Goal: Find specific page/section: Find specific page/section

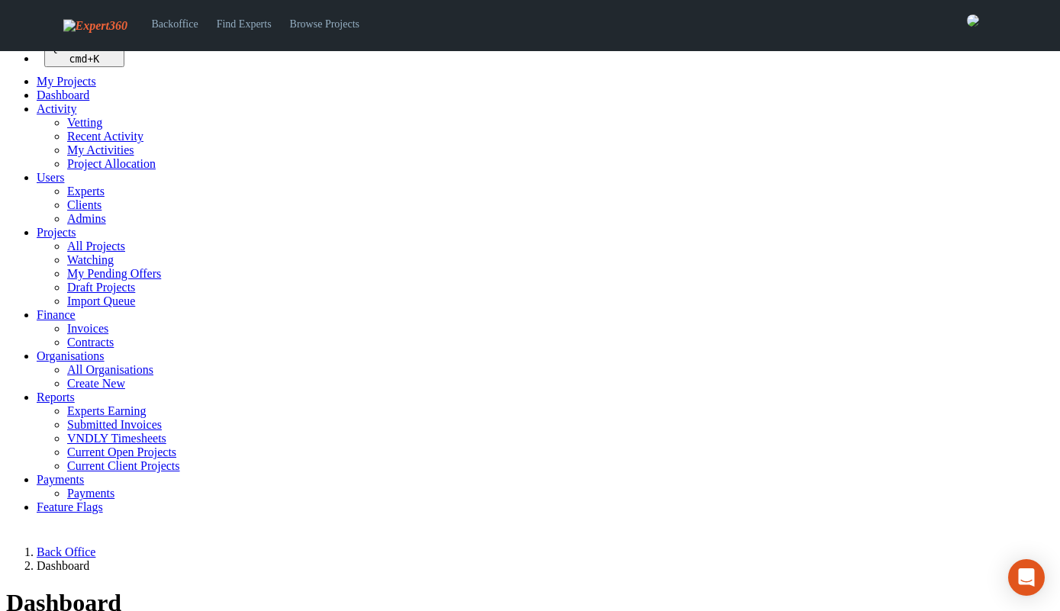
click at [64, 239] on span "Projects" at bounding box center [57, 232] width 40 height 13
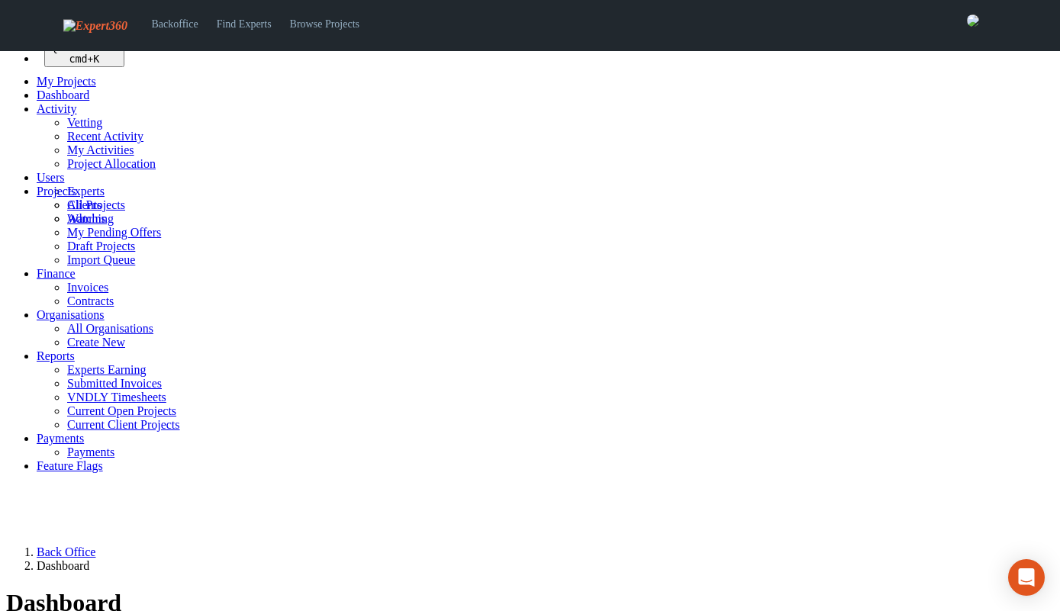
click at [93, 211] on link "All Projects" at bounding box center [96, 204] width 58 height 13
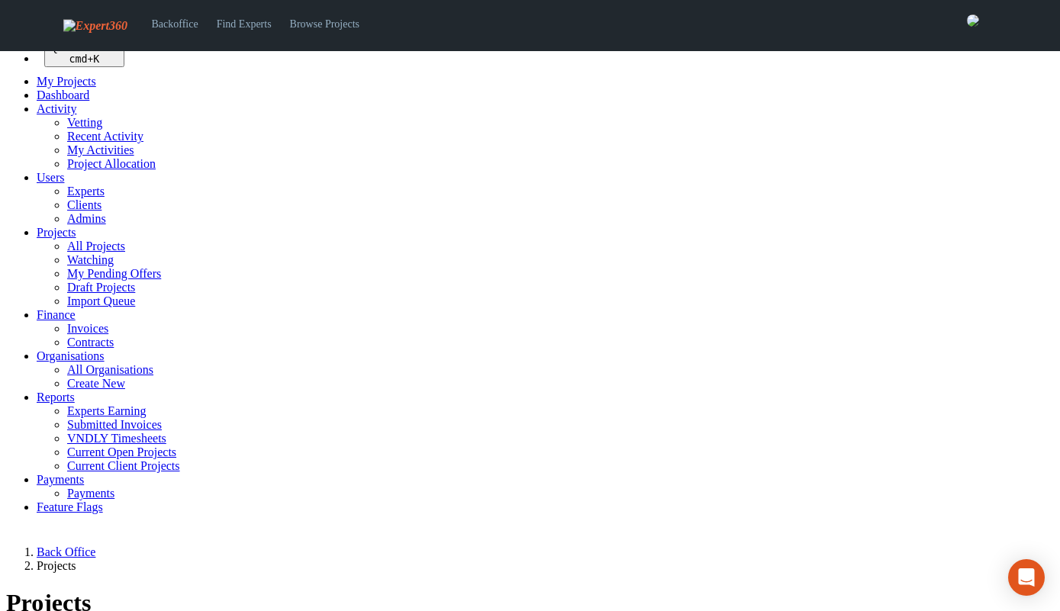
select select "***"
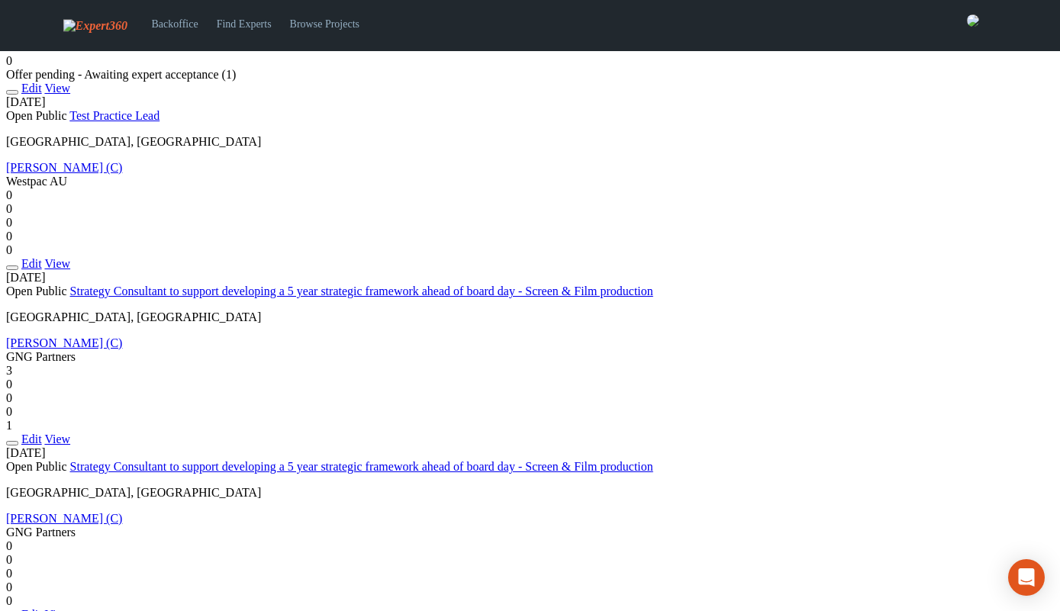
scroll to position [2474, 0]
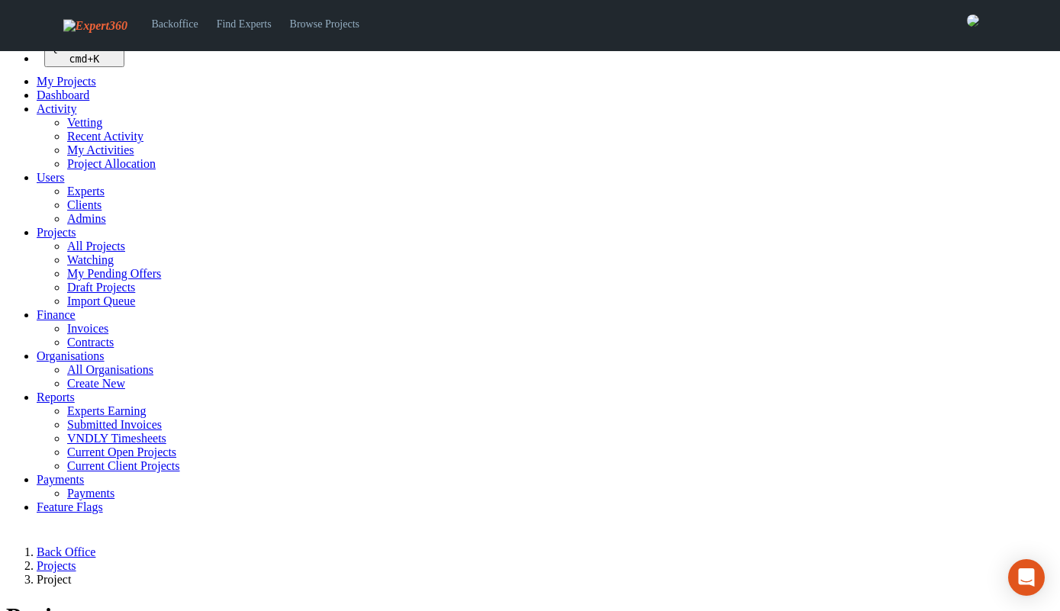
select select
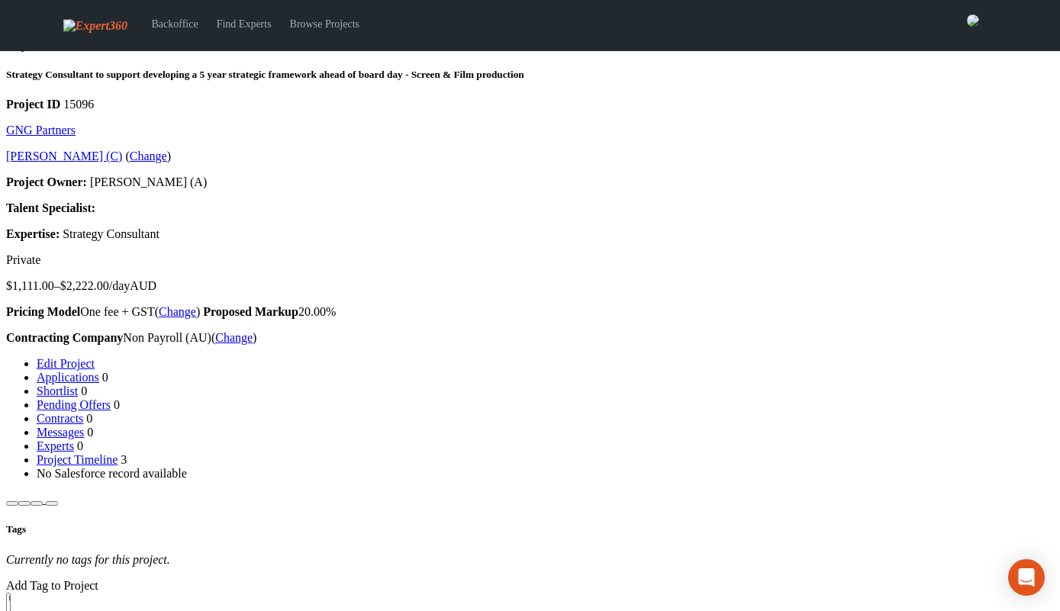
scroll to position [501, 0]
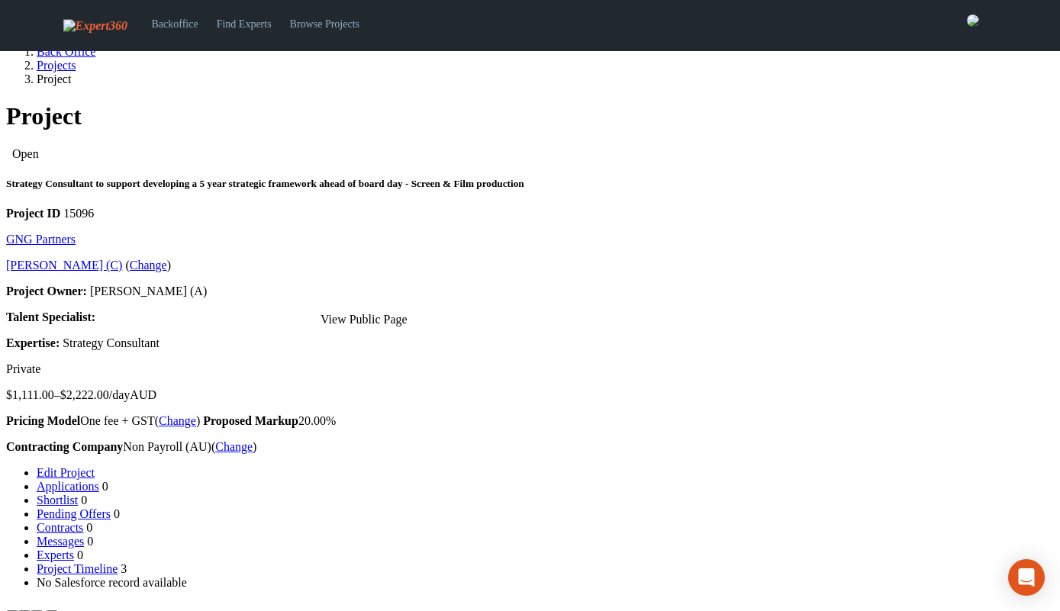
click at [46, 602] on link at bounding box center [46, 608] width 0 height 13
